Goal: Task Accomplishment & Management: Manage account settings

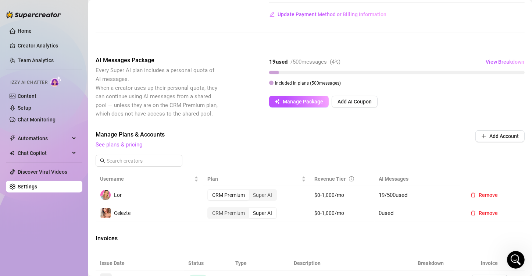
scroll to position [494, 0]
click at [224, 218] on div "CRM Premium" at bounding box center [228, 213] width 41 height 10
click at [210, 209] on input "CRM Premium" at bounding box center [210, 209] width 0 height 0
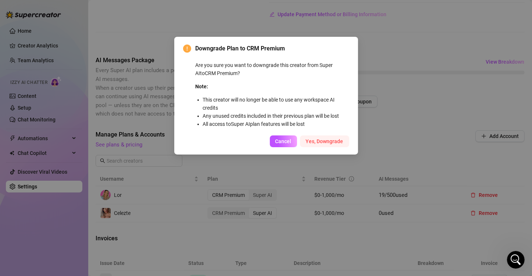
click at [311, 141] on span "Yes, Downgrade" at bounding box center [325, 141] width 38 height 6
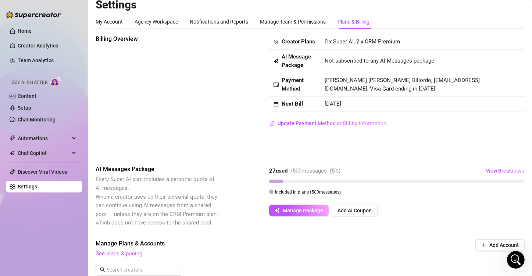
scroll to position [0, 0]
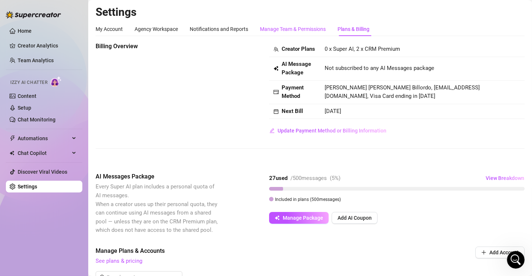
click at [276, 29] on div "Manage Team & Permissions" at bounding box center [293, 29] width 66 height 8
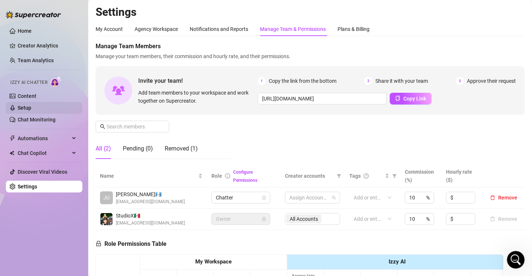
click at [31, 105] on link "Setup" at bounding box center [25, 108] width 14 height 6
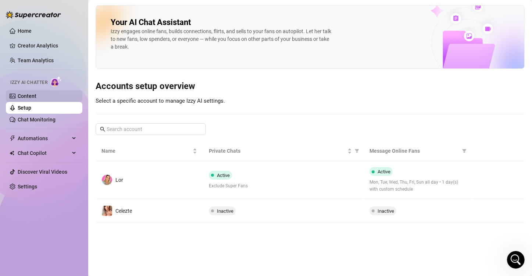
click at [32, 97] on link "Content" at bounding box center [27, 96] width 19 height 6
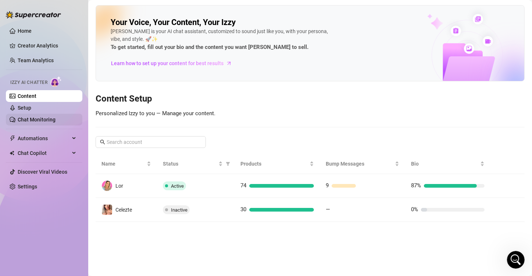
click at [46, 117] on link "Chat Monitoring" at bounding box center [37, 120] width 38 height 6
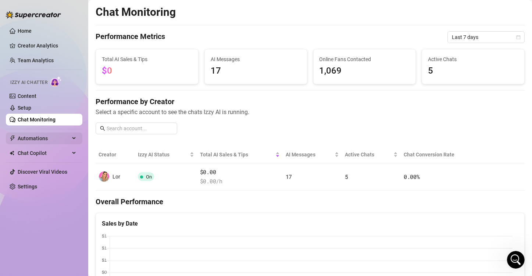
click at [72, 138] on div "Automations" at bounding box center [44, 138] width 76 height 12
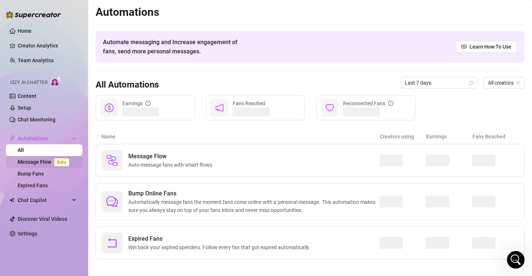
click at [61, 162] on span "Beta" at bounding box center [61, 162] width 15 height 8
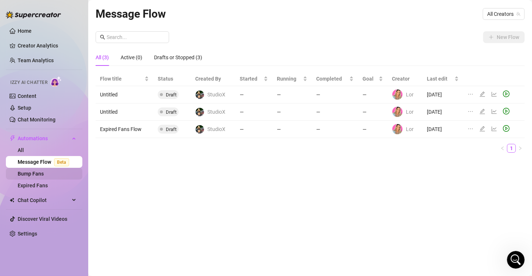
click at [44, 174] on link "Bump Fans" at bounding box center [31, 174] width 26 height 6
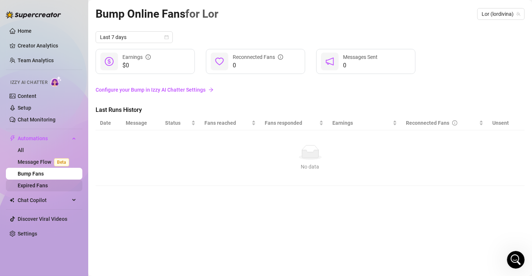
click at [48, 188] on link "Expired Fans" at bounding box center [33, 185] width 30 height 6
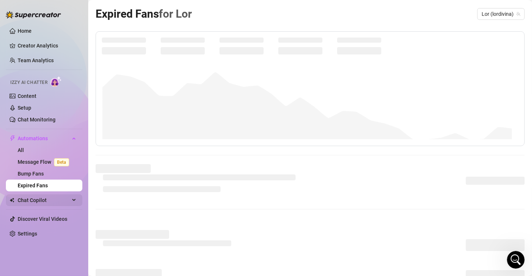
click at [47, 200] on span "Chat Copilot" at bounding box center [44, 200] width 52 height 12
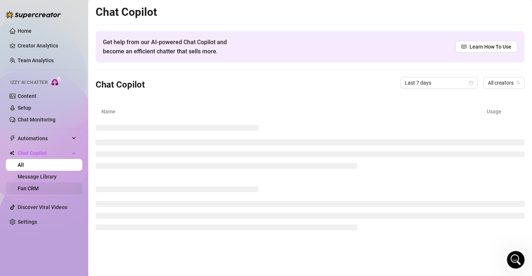
click at [35, 187] on link "Fan CRM" at bounding box center [28, 188] width 21 height 6
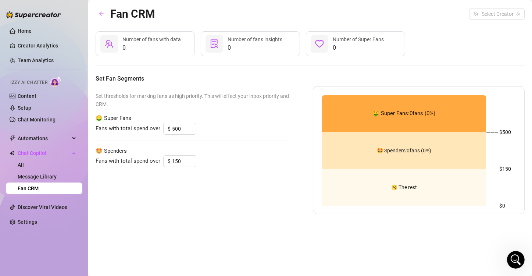
type input "50"
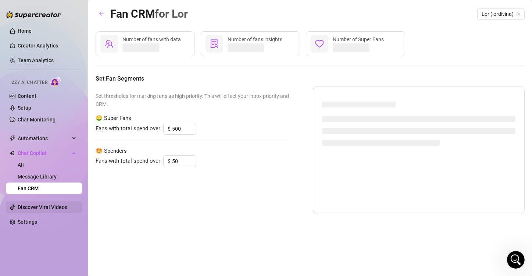
click at [26, 204] on link "Discover Viral Videos" at bounding box center [43, 207] width 50 height 6
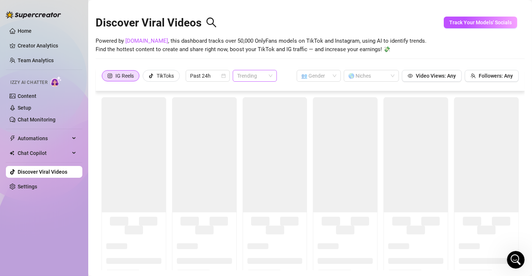
click at [249, 76] on span "Trending" at bounding box center [254, 75] width 35 height 11
click at [249, 89] on div "Trending" at bounding box center [255, 90] width 32 height 8
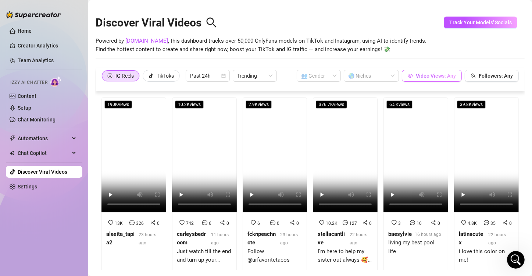
click at [433, 73] on span "Video Views: Any" at bounding box center [436, 76] width 40 height 6
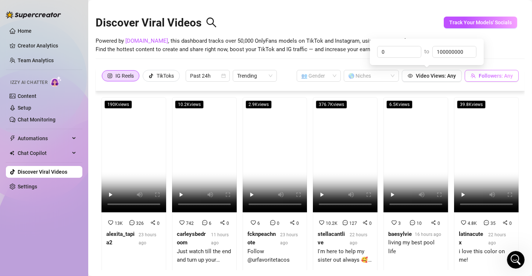
click at [483, 77] on span "Followers: Any" at bounding box center [496, 76] width 34 height 6
click at [132, 42] on link "[DOMAIN_NAME]" at bounding box center [146, 41] width 43 height 7
click at [507, 257] on div "Open Intercom Messenger" at bounding box center [515, 259] width 24 height 24
click at [512, 258] on icon "Close Intercom Messenger" at bounding box center [515, 259] width 9 height 9
drag, startPoint x: 512, startPoint y: 258, endPoint x: 597, endPoint y: 460, distance: 219.5
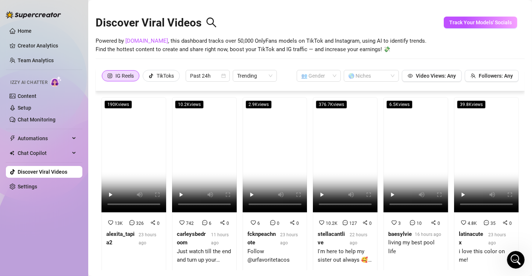
click at [512, 258] on icon "Open Intercom Messenger" at bounding box center [516, 259] width 12 height 12
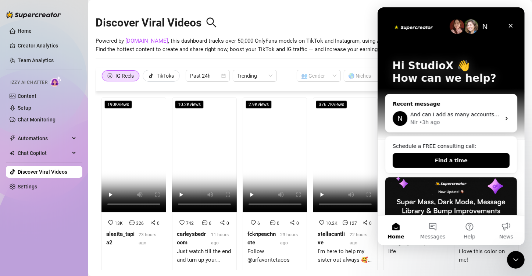
click at [459, 104] on div "Recent message" at bounding box center [450, 104] width 117 height 8
click at [464, 112] on span "And can I add as many accounts as I want to my creator? As long as I pay $15 fo…" at bounding box center [542, 114] width 265 height 6
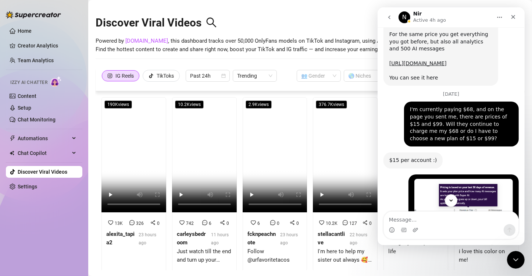
scroll to position [347, 0]
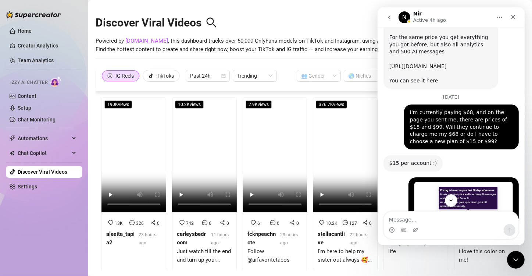
click at [446, 63] on link "[URL][DOMAIN_NAME]" at bounding box center [417, 66] width 57 height 6
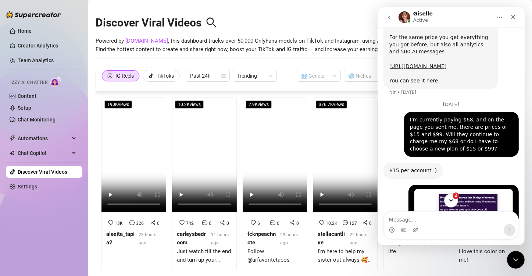
click at [452, 204] on button "2" at bounding box center [451, 200] width 14 height 14
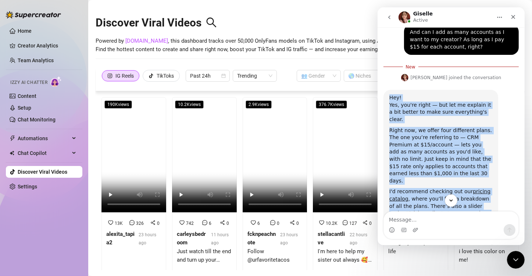
scroll to position [700, 0]
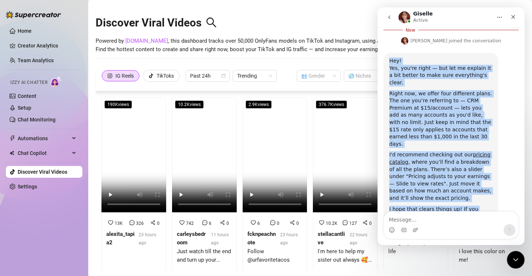
drag, startPoint x: 390, startPoint y: 75, endPoint x: 493, endPoint y: 224, distance: 180.5
click at [493, 224] on div "Ask us anything, or share your feedback :) [DATE] Hey, What brings you here [DA…" at bounding box center [450, 136] width 147 height 218
copy div "Hey! Yes, you're right — but let me explain it a bit better to make sure everyt…"
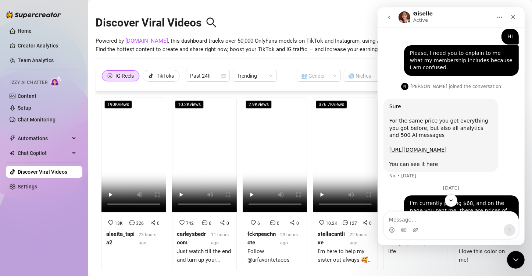
scroll to position [259, 0]
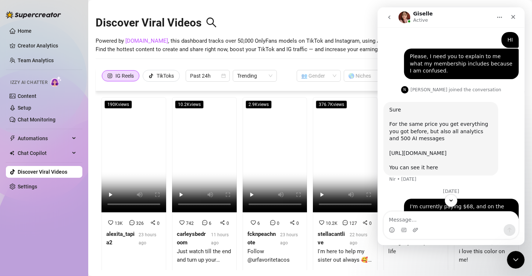
drag, startPoint x: 447, startPoint y: 137, endPoint x: 485, endPoint y: 147, distance: 39.6
click at [446, 150] on link "[URL][DOMAIN_NAME]" at bounding box center [417, 153] width 57 height 6
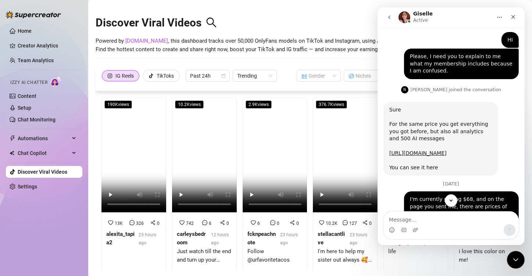
scroll to position [0, 0]
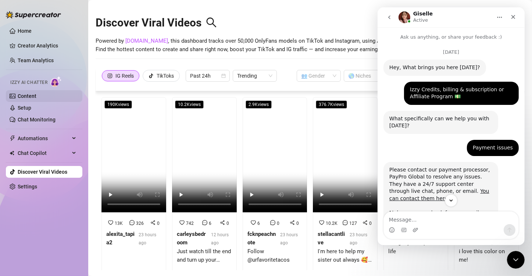
click at [34, 97] on link "Content" at bounding box center [27, 96] width 19 height 6
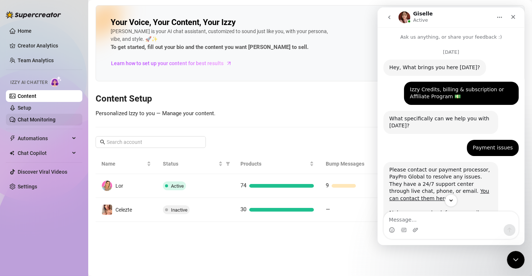
click at [47, 121] on link "Chat Monitoring" at bounding box center [37, 120] width 38 height 6
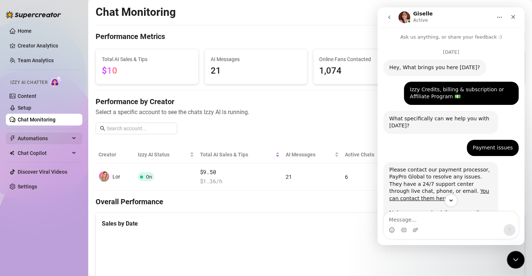
click at [70, 138] on div "Automations" at bounding box center [44, 138] width 76 height 12
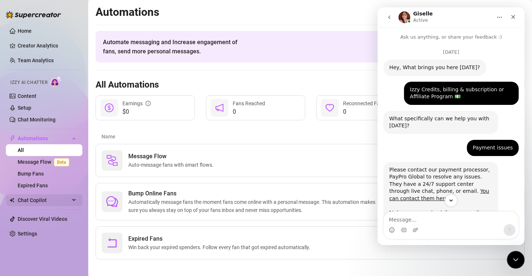
click at [73, 200] on icon at bounding box center [75, 200] width 4 height 0
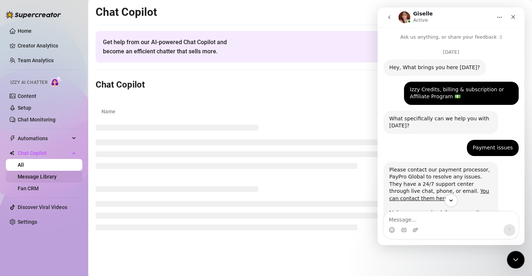
click at [51, 178] on link "Message Library" at bounding box center [37, 177] width 39 height 6
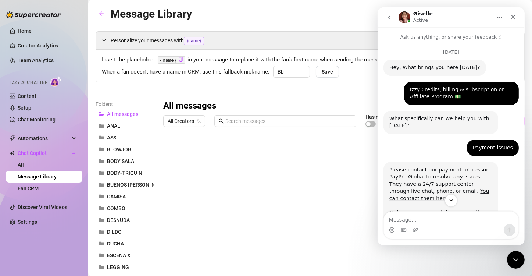
click at [516, 262] on icon "Close Intercom Messenger" at bounding box center [515, 259] width 9 height 9
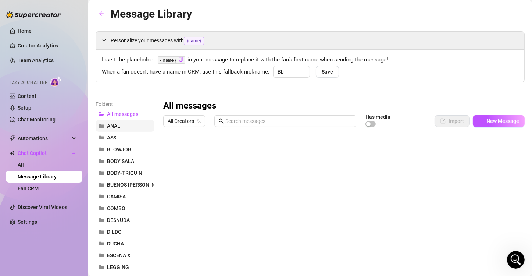
click at [114, 123] on span "ANAL" at bounding box center [113, 126] width 13 height 6
click at [186, 103] on h3 "ANAL" at bounding box center [174, 106] width 23 height 12
click at [189, 103] on icon "more" at bounding box center [192, 106] width 7 height 7
click at [215, 121] on link "Rename" at bounding box center [208, 118] width 27 height 6
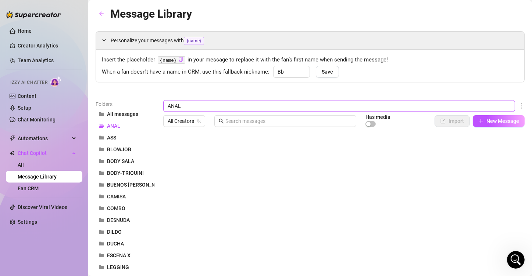
click at [167, 109] on input "ANAL" at bounding box center [339, 106] width 352 height 12
type input "VIDEO ANAL"
click at [386, 77] on div "Insert the placeholder {name} in your message to replace it with the fan’s firs…" at bounding box center [310, 66] width 428 height 32
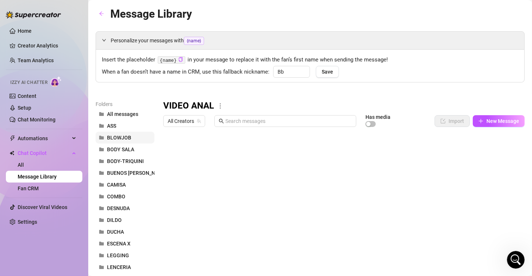
click at [135, 134] on button "BLOWJOB" at bounding box center [125, 138] width 59 height 12
click at [132, 144] on button "BODY SALA" at bounding box center [125, 149] width 59 height 12
click at [198, 123] on span "All Creators" at bounding box center [184, 120] width 33 height 11
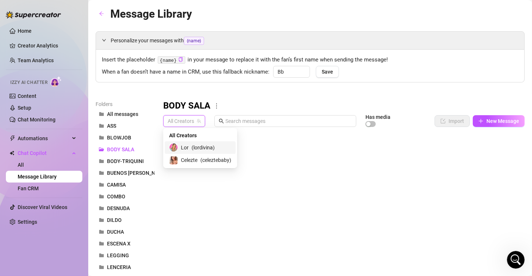
click at [199, 144] on span "( lordivina )" at bounding box center [203, 147] width 23 height 8
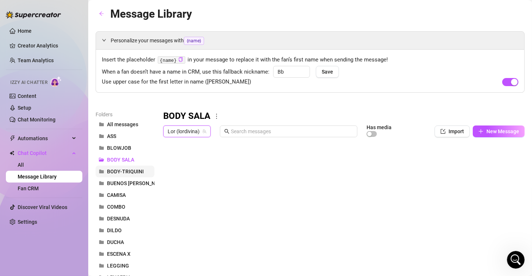
click at [132, 169] on span "BODY-TRIQUINI" at bounding box center [125, 171] width 37 height 6
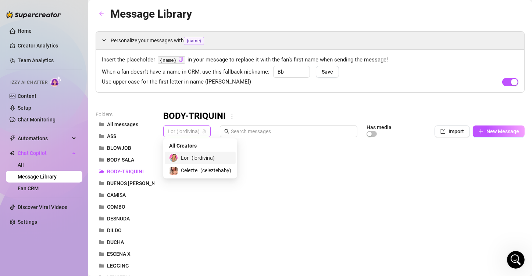
click at [170, 128] on span "Lor (lordivina)" at bounding box center [187, 131] width 39 height 11
click at [179, 169] on div "Celezte ( celeztebaby )" at bounding box center [200, 170] width 62 height 9
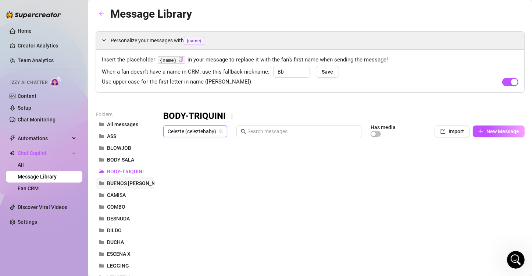
click at [138, 181] on span "BUENOS [PERSON_NAME]" at bounding box center [137, 183] width 60 height 6
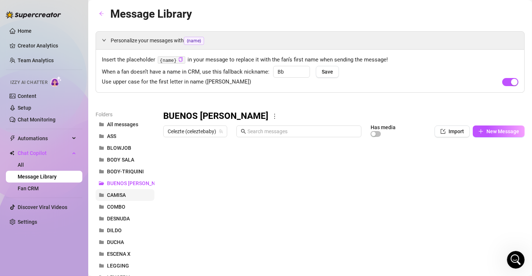
click at [125, 194] on span "CAMISA" at bounding box center [116, 195] width 19 height 6
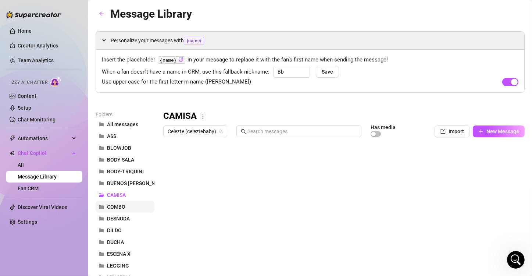
click at [123, 204] on span "COMBO" at bounding box center [116, 207] width 18 height 6
click at [123, 215] on span "DESNUDA" at bounding box center [118, 218] width 23 height 6
click at [122, 229] on button "DILDO" at bounding box center [125, 230] width 59 height 12
click at [121, 250] on button "ESCENA X" at bounding box center [125, 254] width 59 height 12
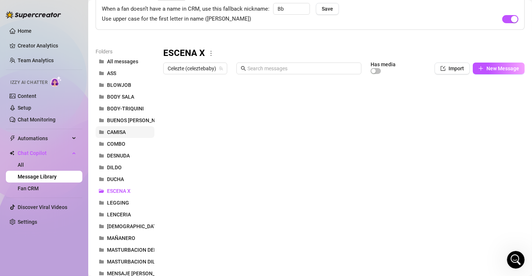
scroll to position [74, 0]
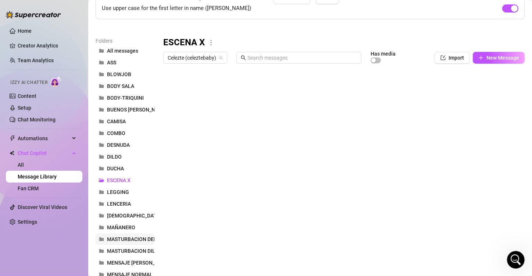
click at [130, 241] on span "MASTURBACION DEDOS" at bounding box center [135, 239] width 57 height 6
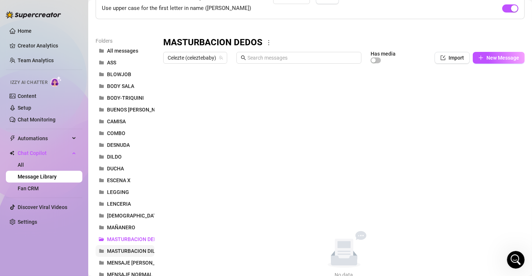
click at [130, 249] on span "MASTURBACION DILDO" at bounding box center [134, 251] width 55 height 6
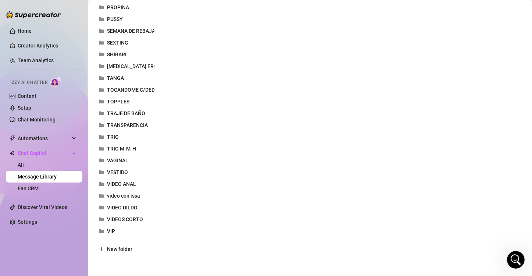
scroll to position [376, 0]
click at [138, 204] on button "VIDEO DILDO" at bounding box center [125, 207] width 59 height 12
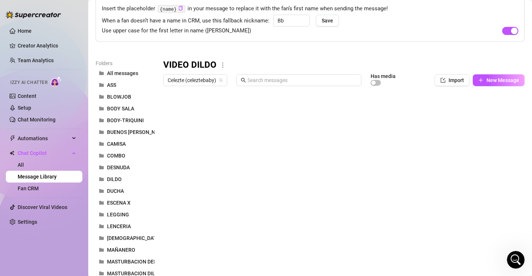
scroll to position [45, 0]
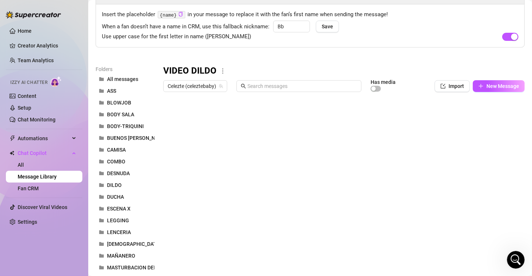
click at [172, 113] on div at bounding box center [340, 177] width 355 height 164
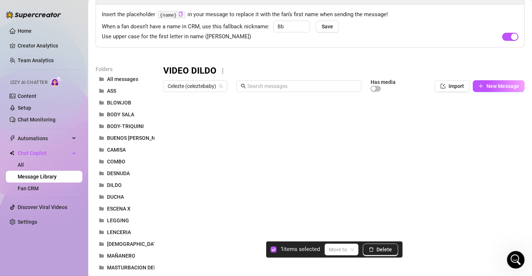
click at [415, 121] on div at bounding box center [340, 177] width 355 height 164
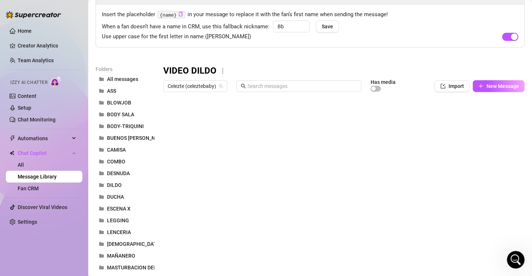
click at [168, 115] on div at bounding box center [340, 177] width 355 height 164
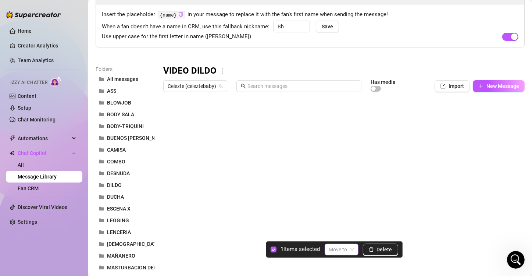
click at [352, 251] on span at bounding box center [341, 249] width 25 height 11
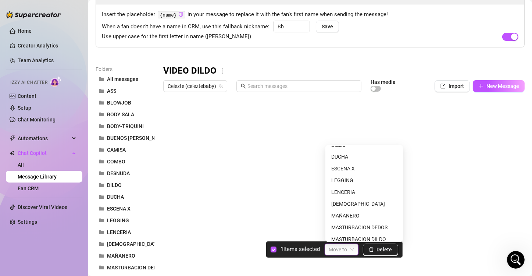
scroll to position [121, 0]
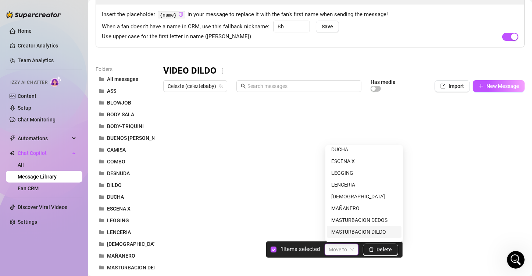
click at [376, 231] on div "MASTURBACION DILDO" at bounding box center [364, 232] width 66 height 8
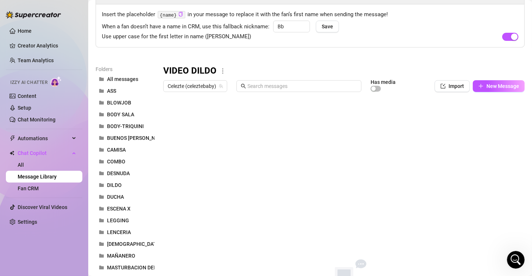
click at [219, 70] on icon "more" at bounding box center [222, 71] width 7 height 7
click at [235, 97] on link "Delete" at bounding box center [235, 94] width 22 height 6
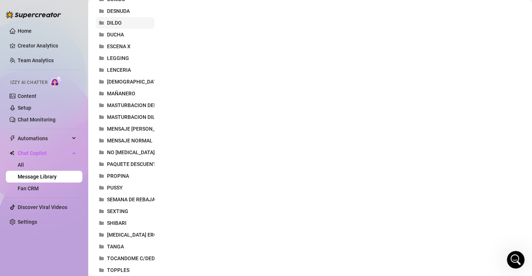
scroll to position [229, 0]
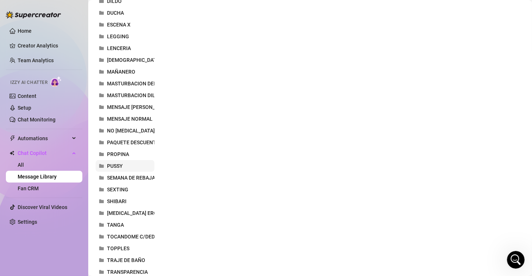
click at [122, 167] on span "PUSSY" at bounding box center [115, 166] width 16 height 6
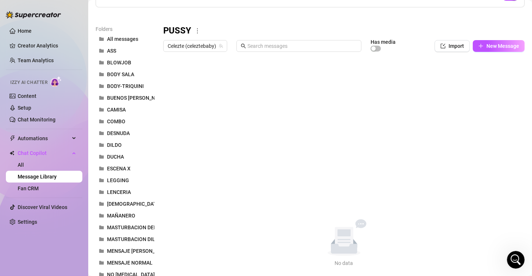
scroll to position [82, 0]
